Goal: Find specific fact: Find contact information

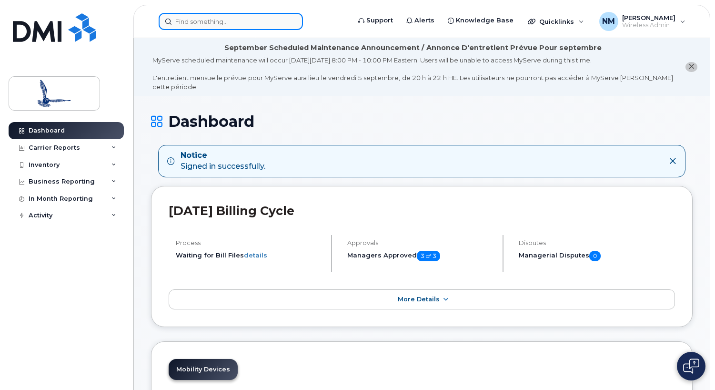
click at [263, 22] on input at bounding box center [231, 21] width 144 height 17
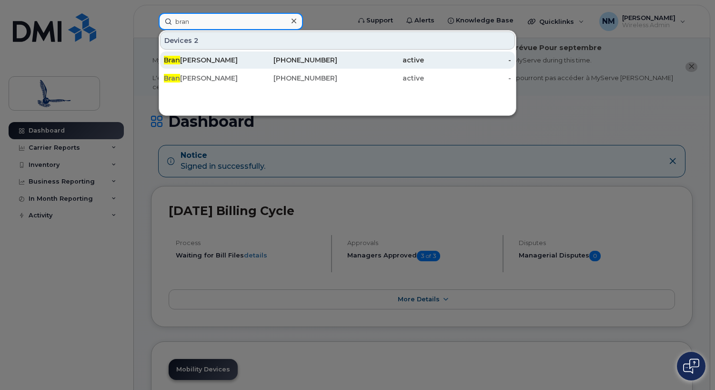
type input "bran"
click at [229, 60] on div "[PERSON_NAME]" at bounding box center [207, 60] width 87 height 10
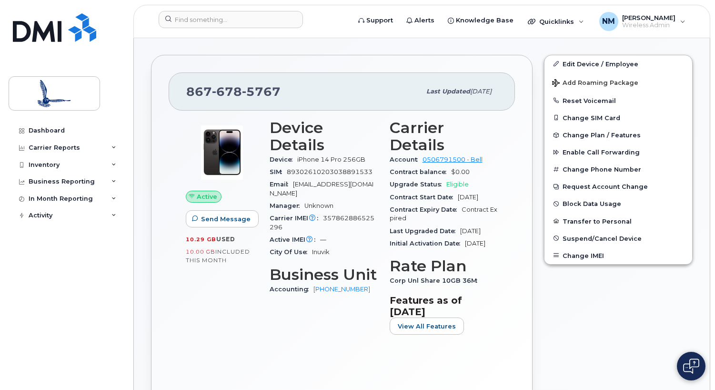
scroll to position [238, 0]
